Goal: Task Accomplishment & Management: Use online tool/utility

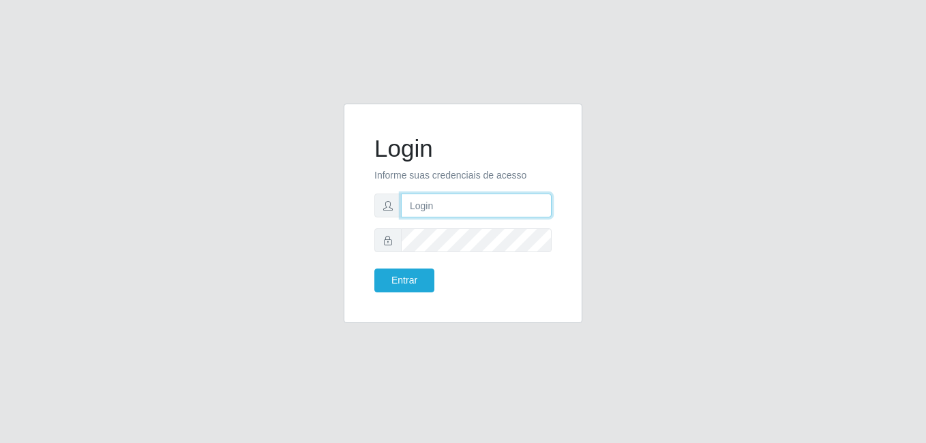
click at [468, 209] on input "text" at bounding box center [476, 206] width 151 height 24
click at [476, 205] on input "text" at bounding box center [476, 206] width 151 height 24
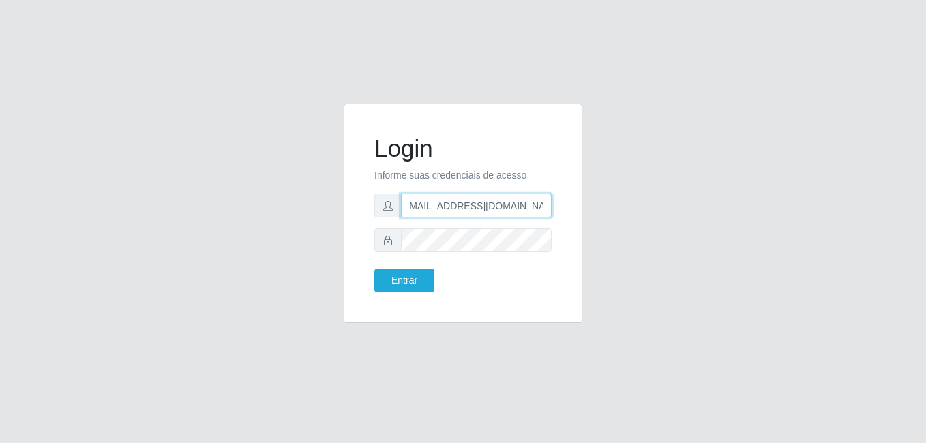
type input "[EMAIL_ADDRESS][DOMAIN_NAME]"
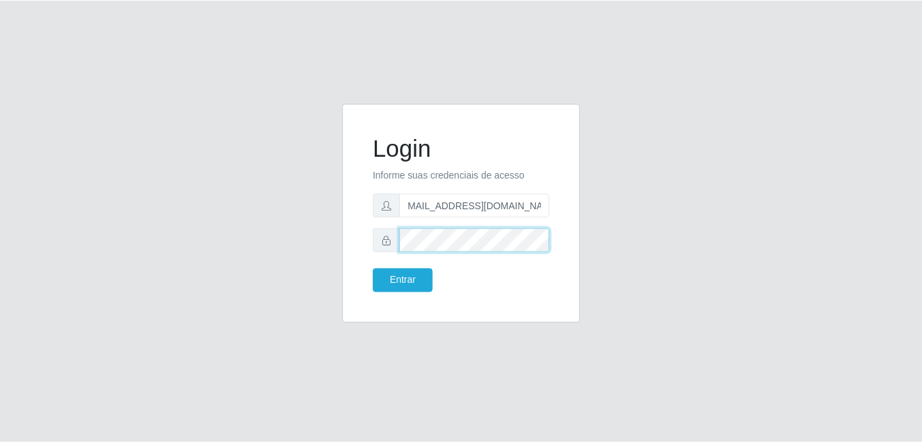
scroll to position [0, 0]
click at [374, 269] on button "Entrar" at bounding box center [404, 281] width 60 height 24
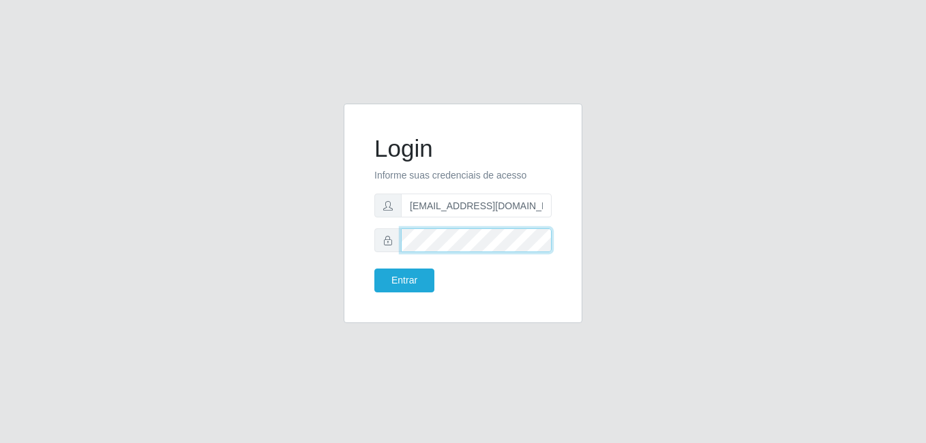
click at [374, 269] on button "Entrar" at bounding box center [404, 281] width 60 height 24
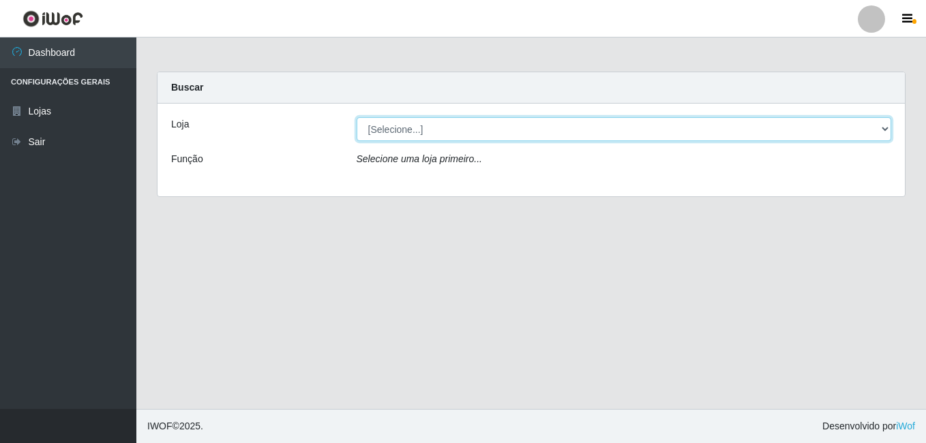
click at [491, 123] on select "[Selecione...] C-ASA [GEOGRAPHIC_DATA]" at bounding box center [624, 129] width 535 height 24
select select "239"
click at [357, 117] on select "[Selecione...] C-ASA [GEOGRAPHIC_DATA]" at bounding box center [624, 129] width 535 height 24
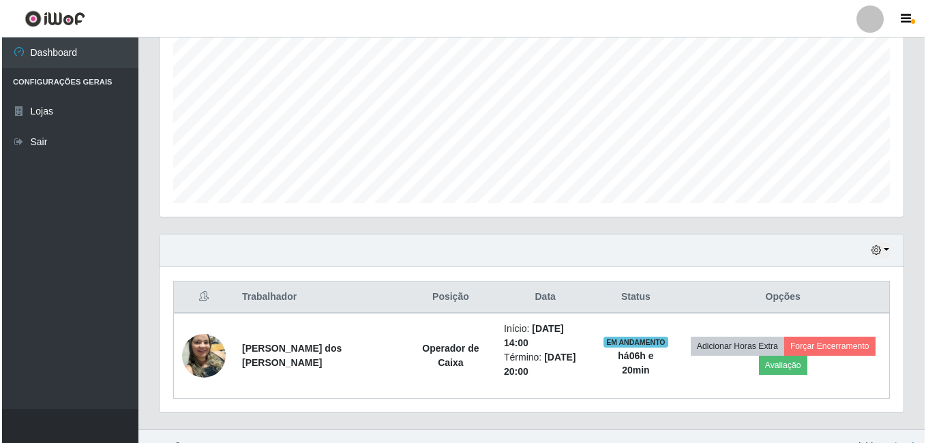
scroll to position [290, 0]
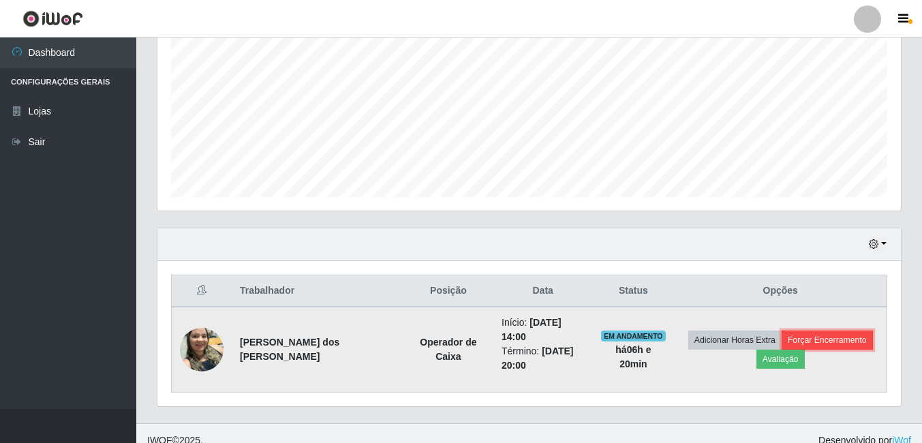
click at [838, 331] on button "Forçar Encerramento" at bounding box center [827, 340] width 91 height 19
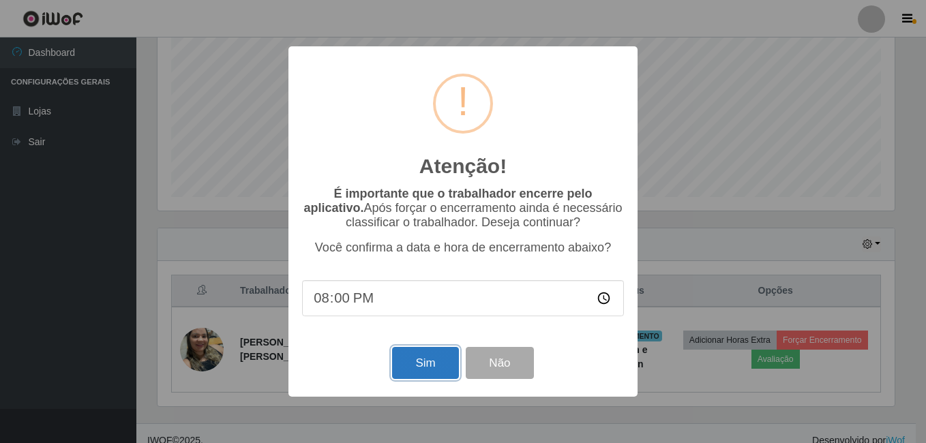
click at [400, 366] on button "Sim" at bounding box center [425, 363] width 66 height 32
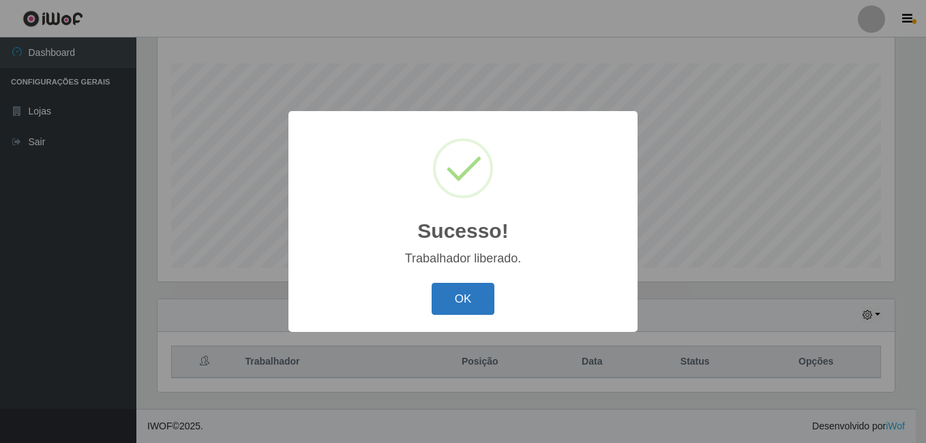
click at [457, 309] on button "OK" at bounding box center [462, 299] width 63 height 32
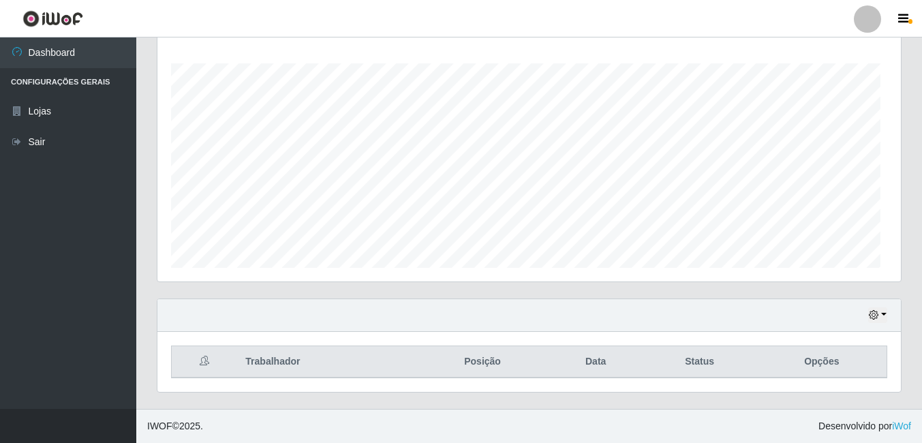
scroll to position [283, 744]
